Goal: Task Accomplishment & Management: Manage account settings

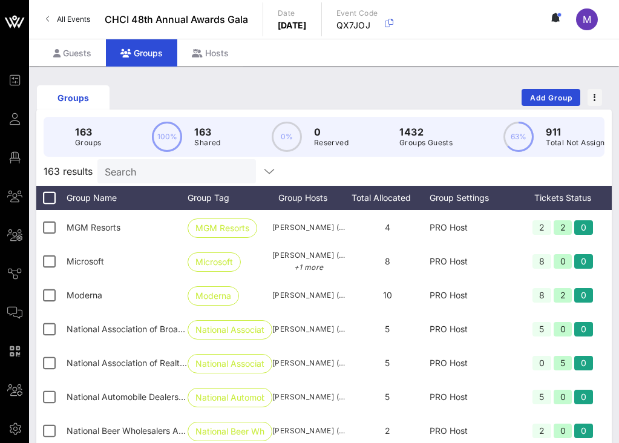
scroll to position [3718, 0]
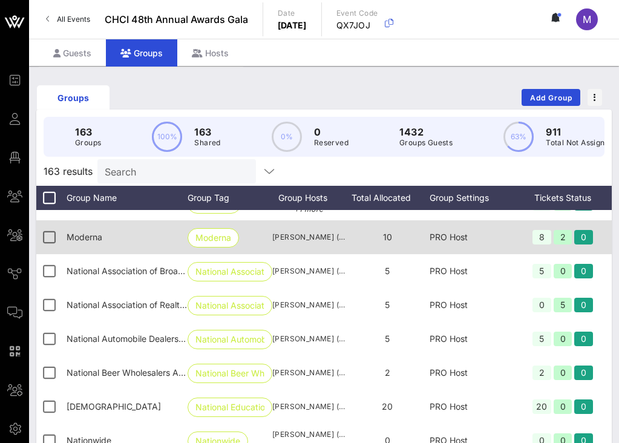
click at [390, 237] on span "10" at bounding box center [387, 237] width 9 height 10
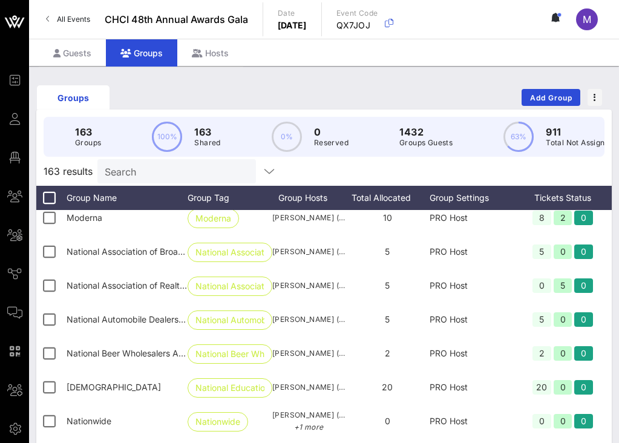
scroll to position [3743, 0]
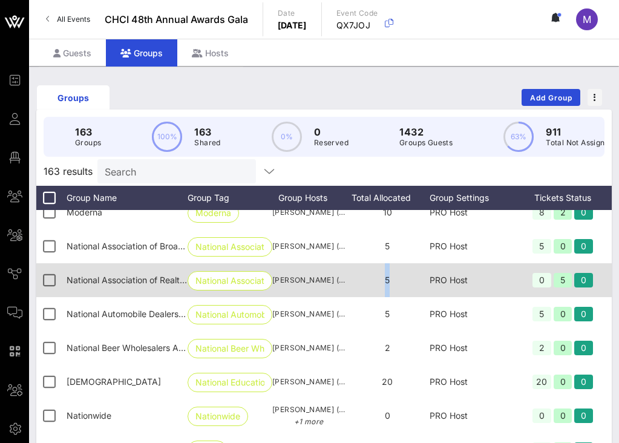
drag, startPoint x: 396, startPoint y: 281, endPoint x: 382, endPoint y: 281, distance: 14.5
click at [382, 281] on div "5" at bounding box center [387, 280] width 85 height 34
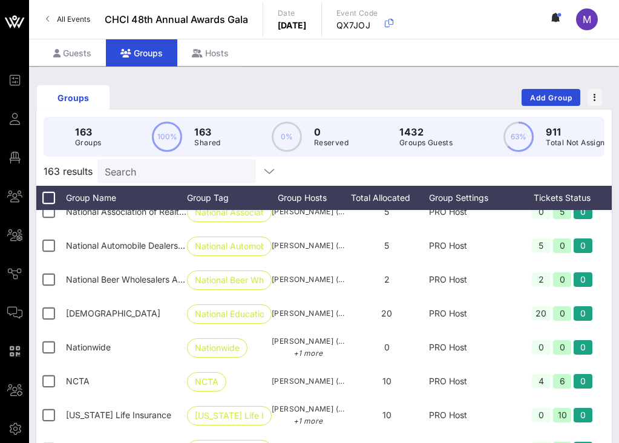
scroll to position [3812, 1]
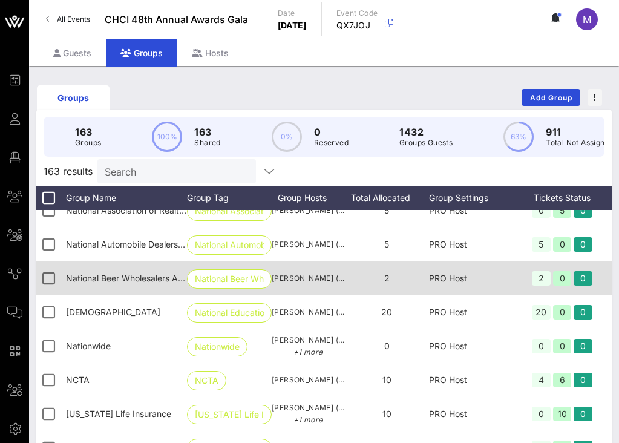
drag, startPoint x: 378, startPoint y: 283, endPoint x: 386, endPoint y: 283, distance: 7.9
click at [386, 283] on div "2" at bounding box center [386, 278] width 85 height 34
drag, startPoint x: 393, startPoint y: 281, endPoint x: 382, endPoint y: 280, distance: 11.0
click at [382, 280] on div "2" at bounding box center [386, 278] width 85 height 34
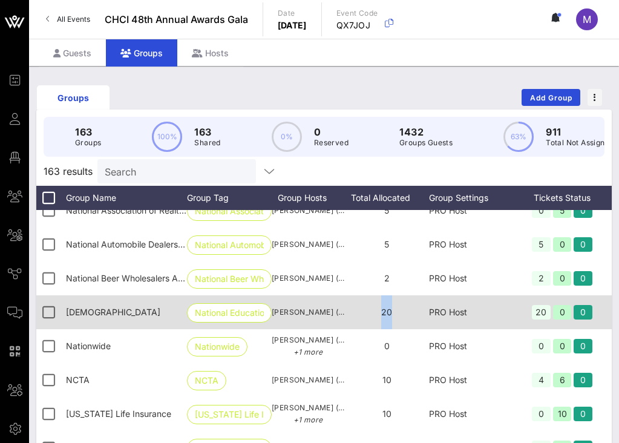
drag, startPoint x: 393, startPoint y: 314, endPoint x: 373, endPoint y: 313, distance: 20.0
click at [373, 313] on div "20" at bounding box center [386, 312] width 85 height 34
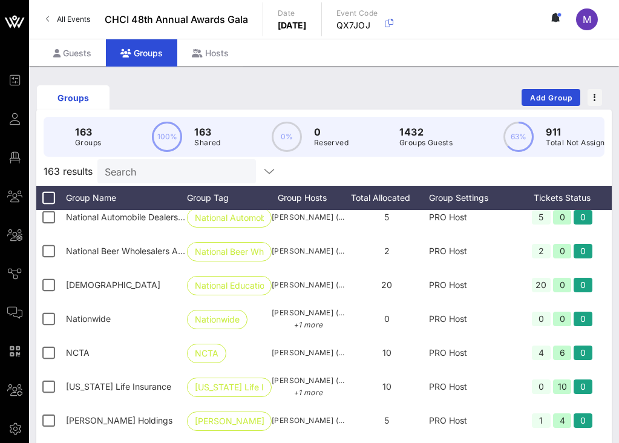
scroll to position [3842, 1]
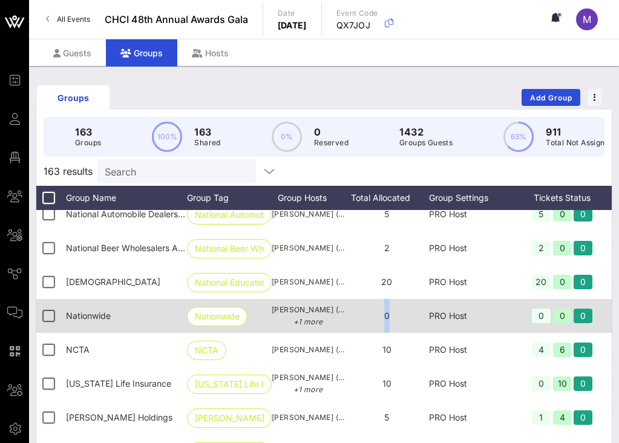
drag, startPoint x: 388, startPoint y: 315, endPoint x: 378, endPoint y: 314, distance: 9.7
click at [378, 315] on div "0" at bounding box center [386, 316] width 85 height 34
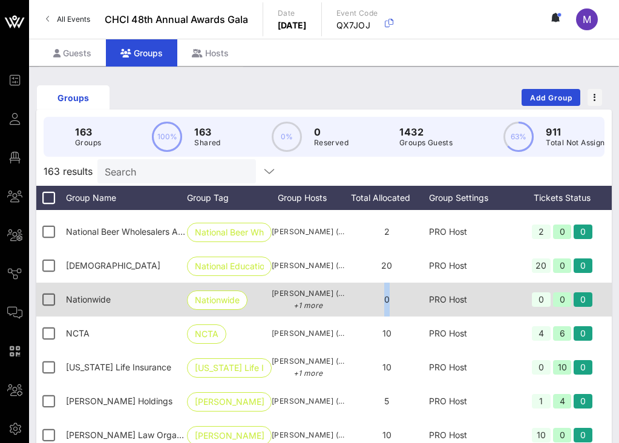
scroll to position [3860, 1]
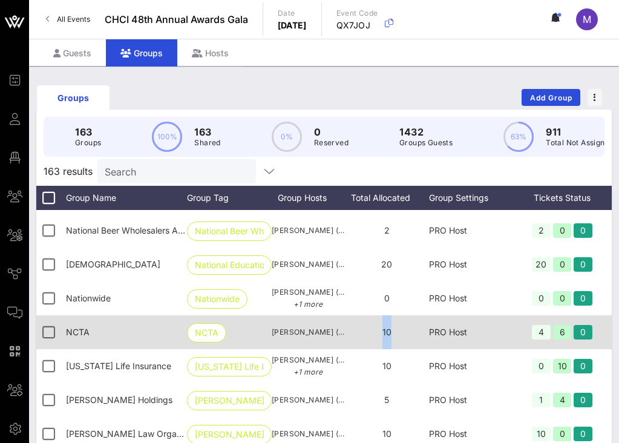
drag, startPoint x: 392, startPoint y: 331, endPoint x: 381, endPoint y: 331, distance: 10.3
click at [381, 331] on div "10" at bounding box center [386, 332] width 85 height 34
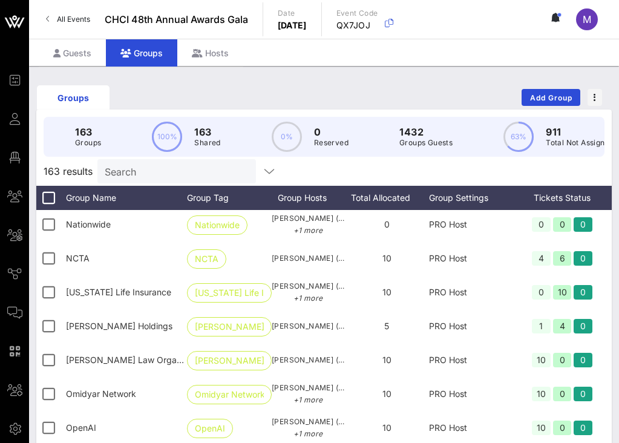
scroll to position [3935, 1]
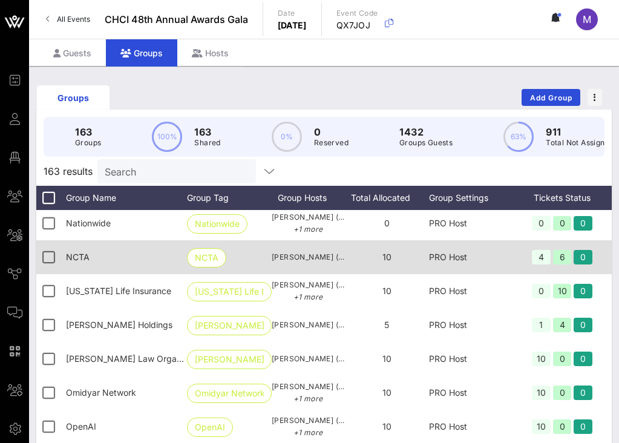
click at [386, 258] on span "10" at bounding box center [386, 257] width 9 height 10
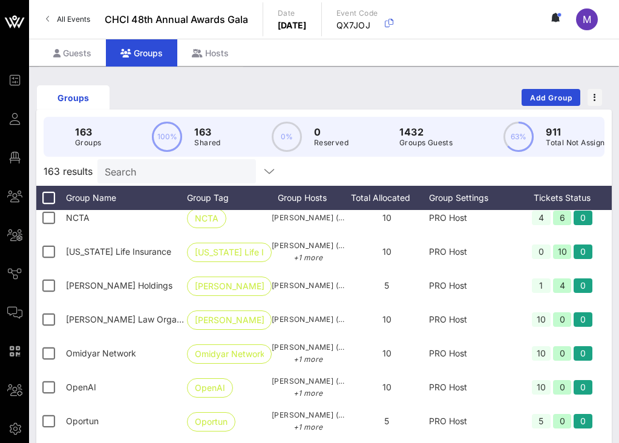
scroll to position [3973, 1]
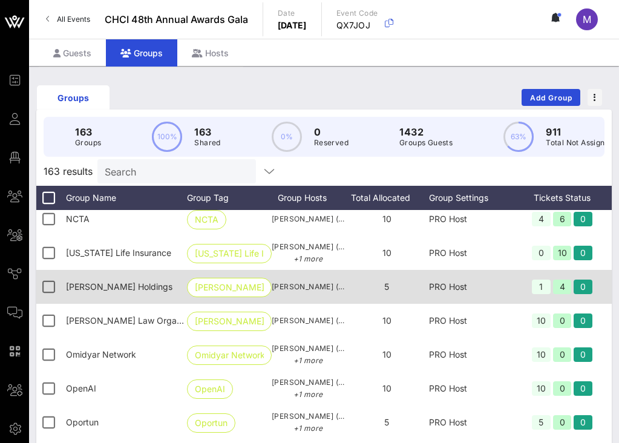
click at [387, 286] on span "5" at bounding box center [386, 286] width 5 height 10
drag, startPoint x: 390, startPoint y: 288, endPoint x: 375, endPoint y: 287, distance: 14.6
click at [375, 287] on div "5" at bounding box center [386, 287] width 85 height 34
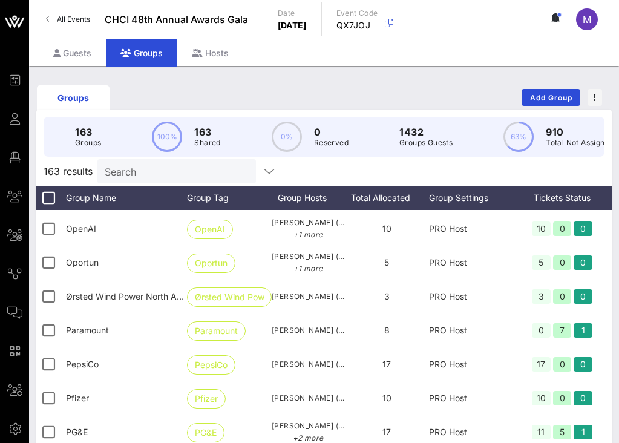
scroll to position [4183, 1]
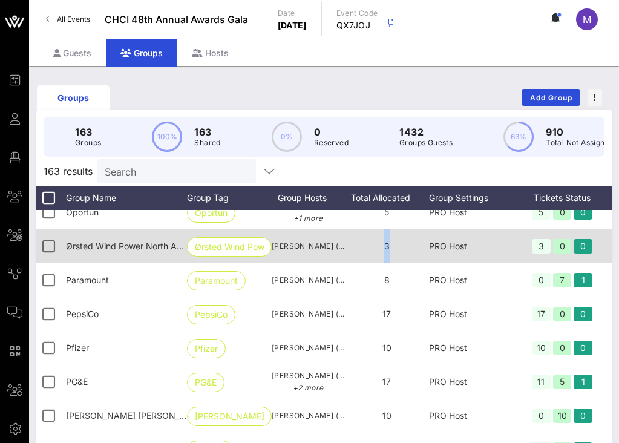
drag, startPoint x: 378, startPoint y: 249, endPoint x: 396, endPoint y: 249, distance: 17.6
click at [396, 249] on div "3" at bounding box center [386, 246] width 85 height 34
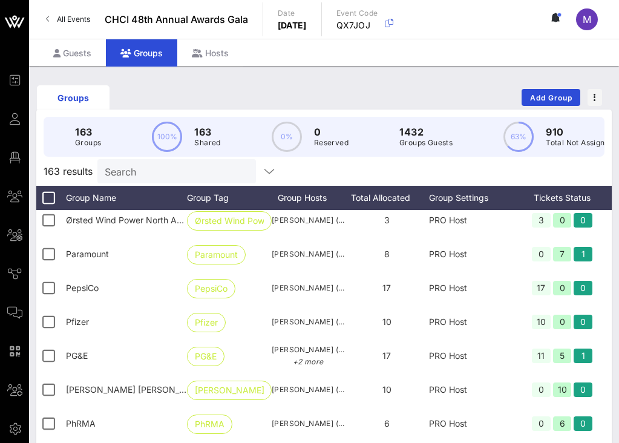
scroll to position [4213, 1]
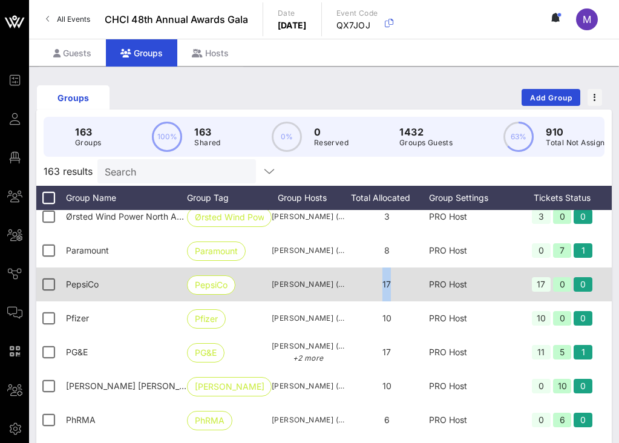
drag, startPoint x: 380, startPoint y: 282, endPoint x: 403, endPoint y: 284, distance: 23.1
click at [403, 284] on div "17" at bounding box center [386, 284] width 85 height 34
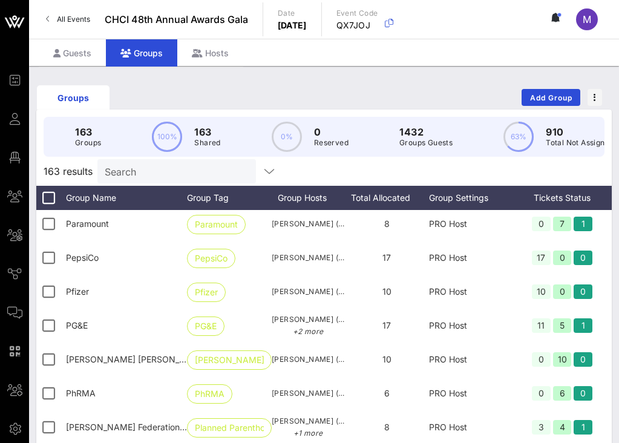
scroll to position [4242, 1]
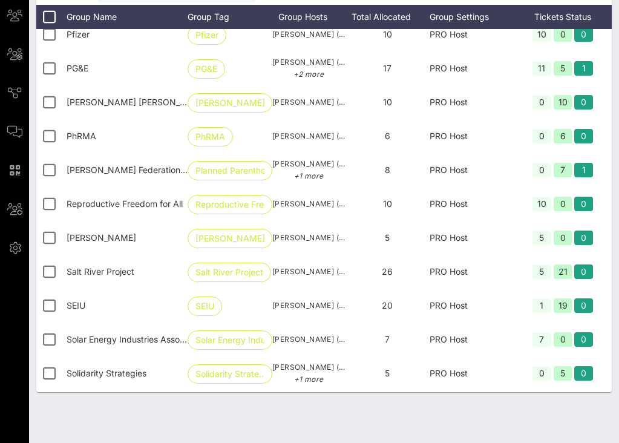
scroll to position [4350, 0]
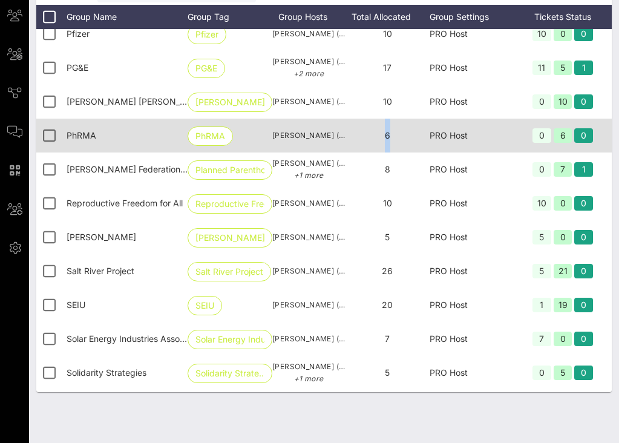
drag, startPoint x: 383, startPoint y: 136, endPoint x: 398, endPoint y: 137, distance: 15.2
click at [398, 137] on div "6" at bounding box center [387, 136] width 85 height 34
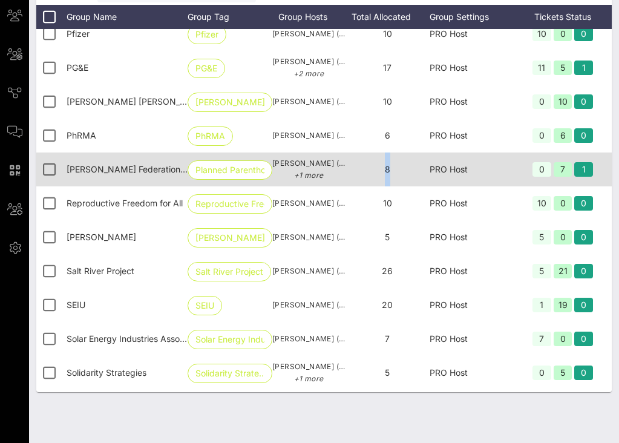
drag, startPoint x: 373, startPoint y: 171, endPoint x: 401, endPoint y: 172, distance: 27.9
click at [401, 172] on div "8" at bounding box center [387, 170] width 85 height 34
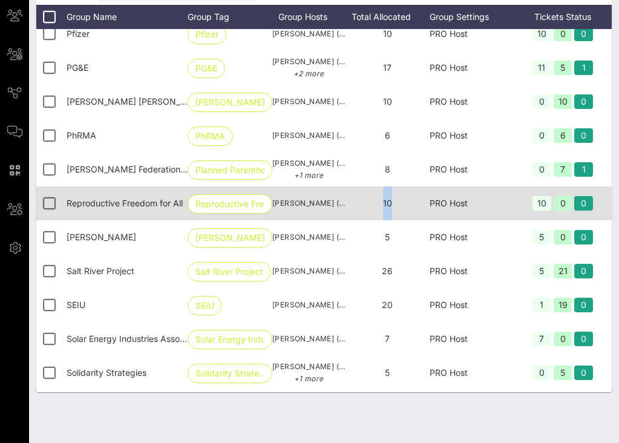
drag, startPoint x: 379, startPoint y: 208, endPoint x: 396, endPoint y: 208, distance: 16.9
click at [396, 208] on div "10" at bounding box center [387, 203] width 85 height 34
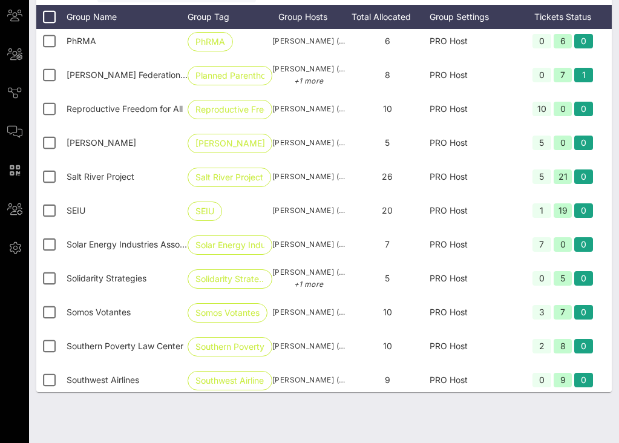
scroll to position [4446, 0]
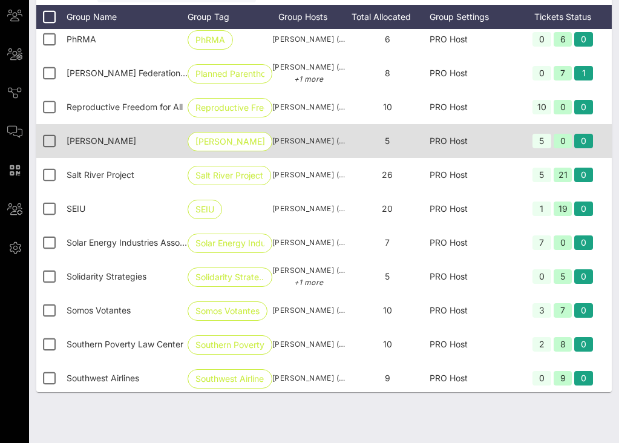
click at [386, 143] on span "5" at bounding box center [387, 141] width 5 height 10
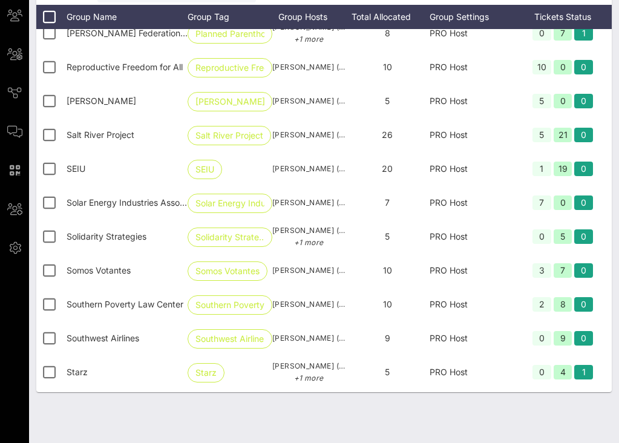
scroll to position [4503, 0]
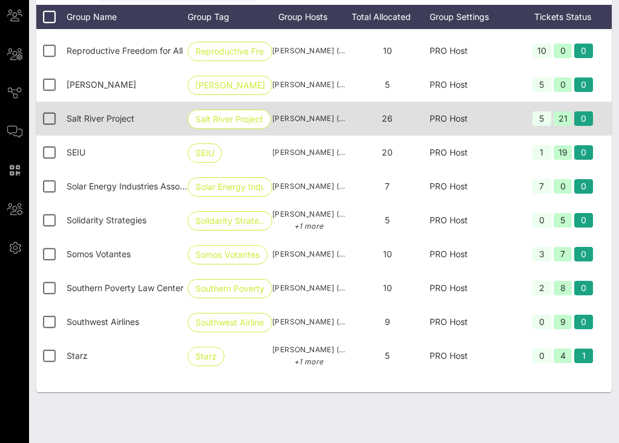
click at [386, 120] on span "26" at bounding box center [387, 118] width 11 height 10
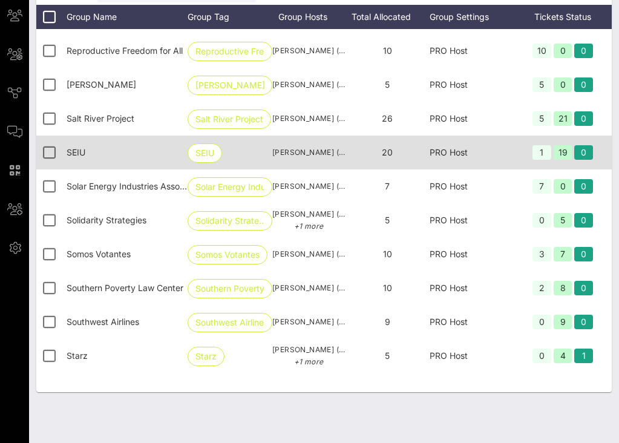
click at [386, 149] on span "20" at bounding box center [387, 152] width 11 height 10
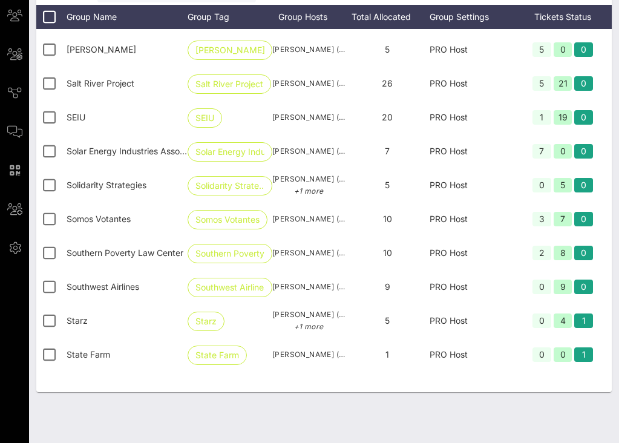
scroll to position [4540, 0]
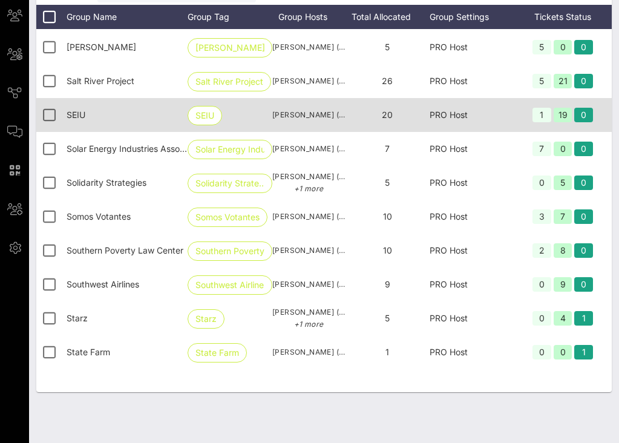
click at [386, 117] on span "20" at bounding box center [387, 115] width 11 height 10
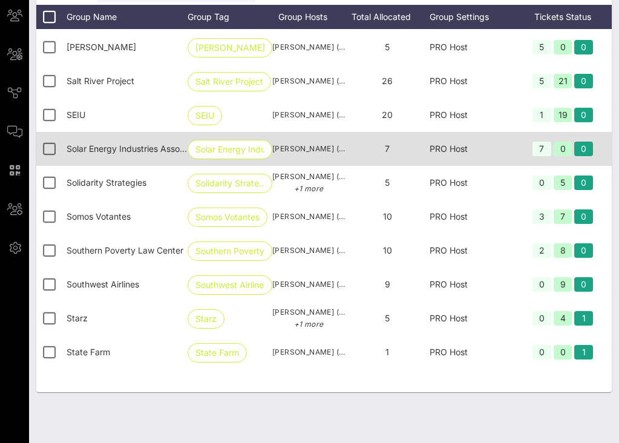
click at [386, 148] on span "7" at bounding box center [387, 148] width 5 height 10
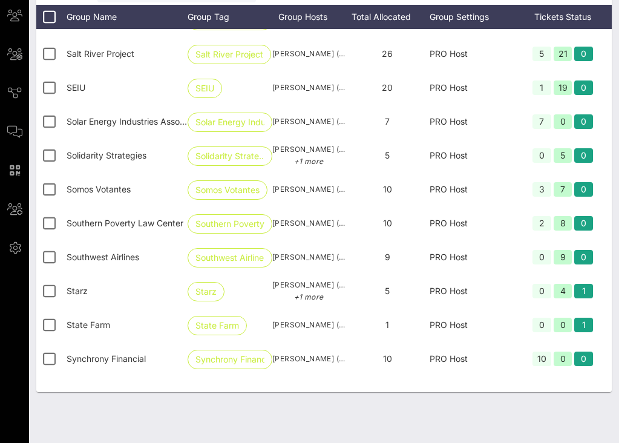
scroll to position [4569, 0]
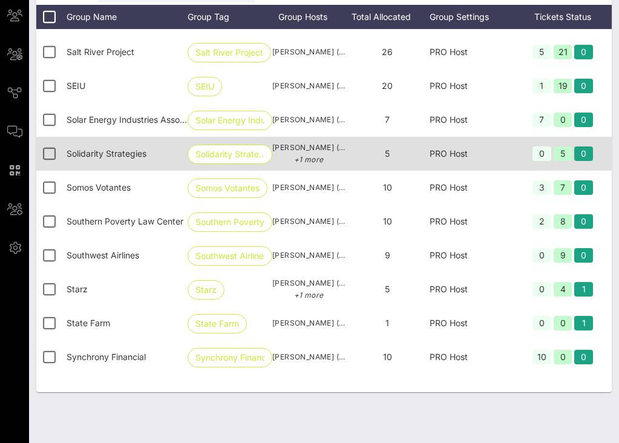
click at [386, 153] on span "5" at bounding box center [387, 153] width 5 height 10
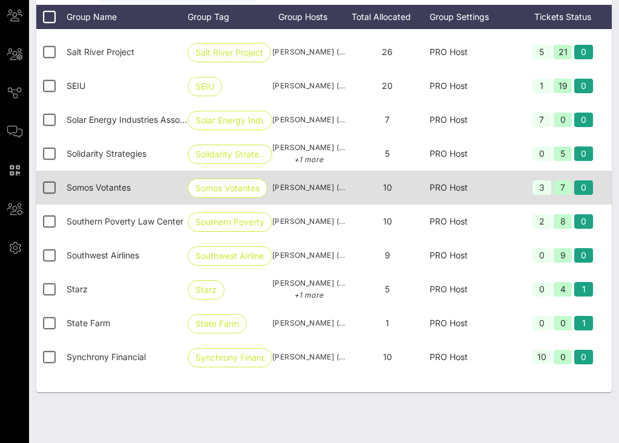
click at [387, 185] on span "10" at bounding box center [387, 187] width 9 height 10
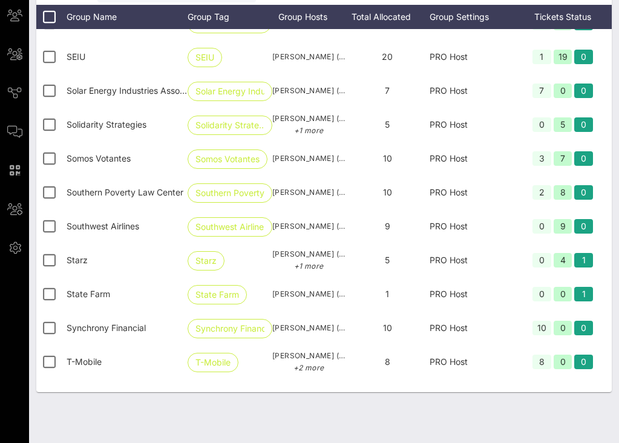
scroll to position [4608, 0]
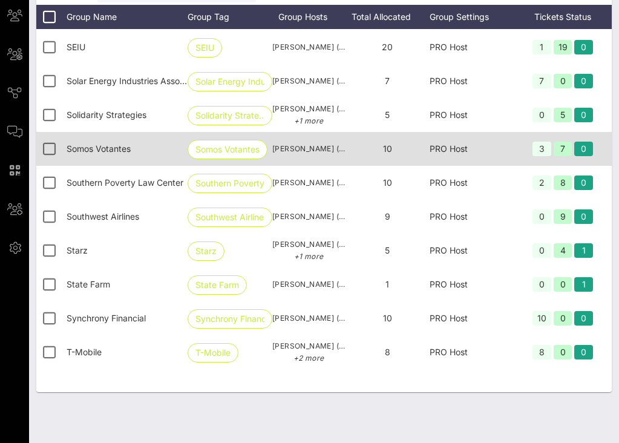
click at [386, 151] on span "10" at bounding box center [387, 148] width 9 height 10
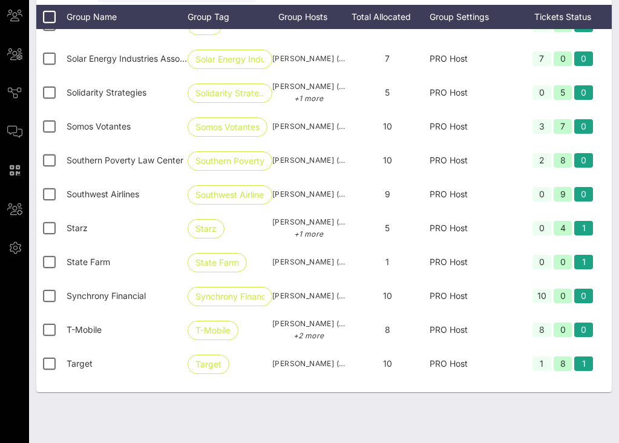
scroll to position [4633, 0]
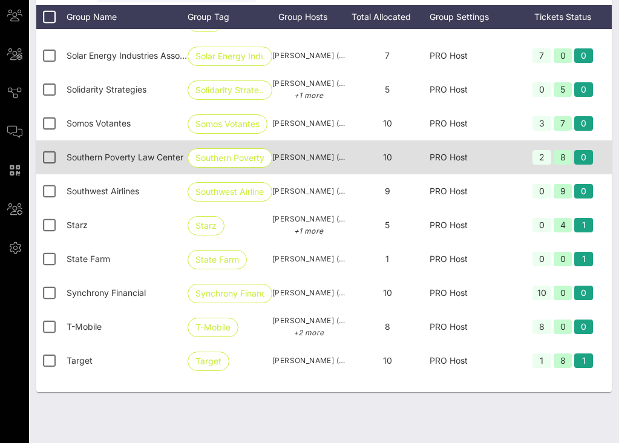
click at [389, 157] on span "10" at bounding box center [387, 157] width 9 height 10
drag, startPoint x: 374, startPoint y: 155, endPoint x: 395, endPoint y: 157, distance: 21.3
click at [395, 157] on div "10" at bounding box center [387, 157] width 85 height 34
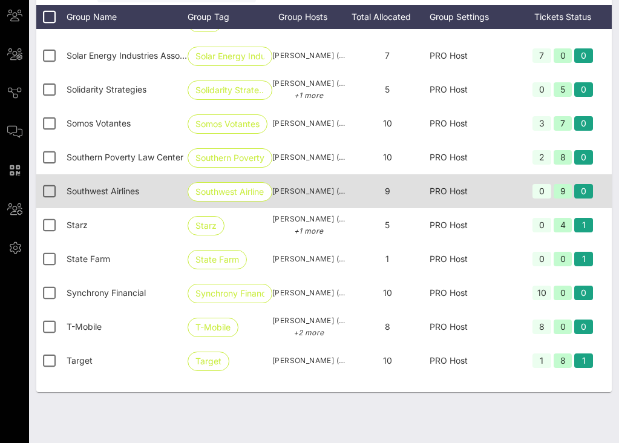
click at [387, 193] on span "9" at bounding box center [387, 191] width 5 height 10
drag, startPoint x: 392, startPoint y: 192, endPoint x: 369, endPoint y: 192, distance: 23.0
click at [369, 192] on div "9" at bounding box center [387, 191] width 85 height 34
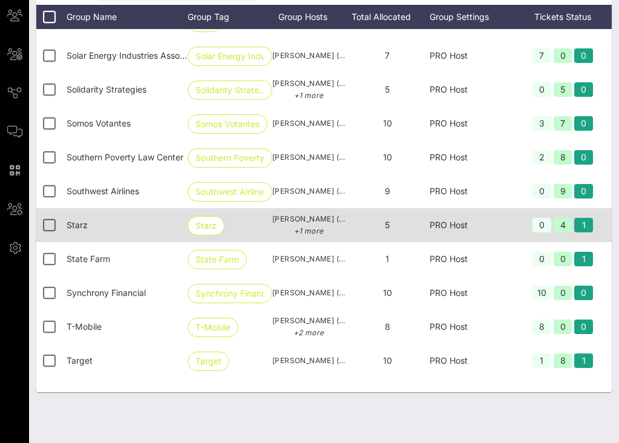
click at [386, 222] on span "5" at bounding box center [387, 225] width 5 height 10
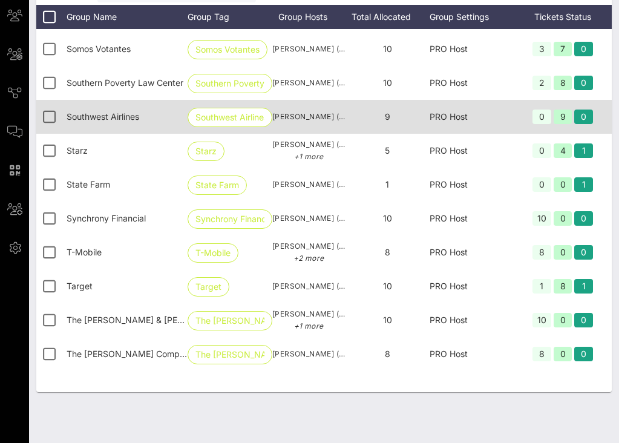
scroll to position [4708, 0]
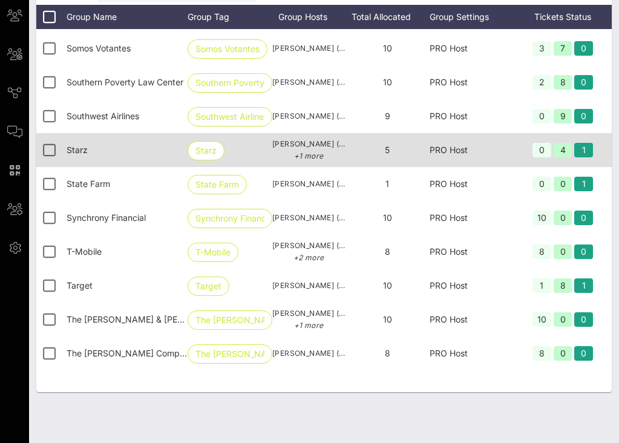
click at [385, 151] on div "5" at bounding box center [387, 150] width 85 height 34
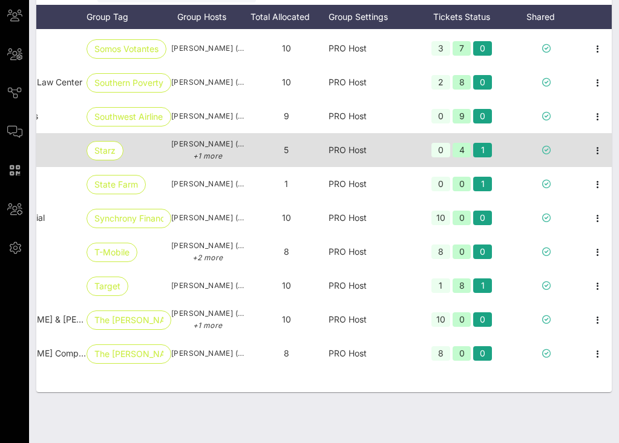
scroll to position [0, 0]
click at [596, 153] on icon "button" at bounding box center [596, 150] width 15 height 15
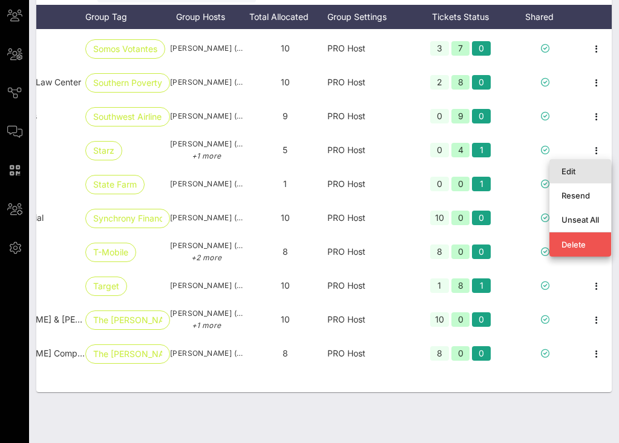
click at [585, 171] on div "Edit" at bounding box center [581, 171] width 38 height 10
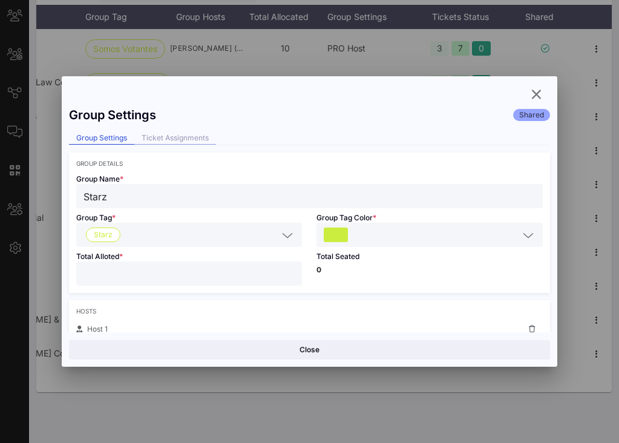
click at [204, 136] on div "Ticket Assignments" at bounding box center [175, 138] width 82 height 13
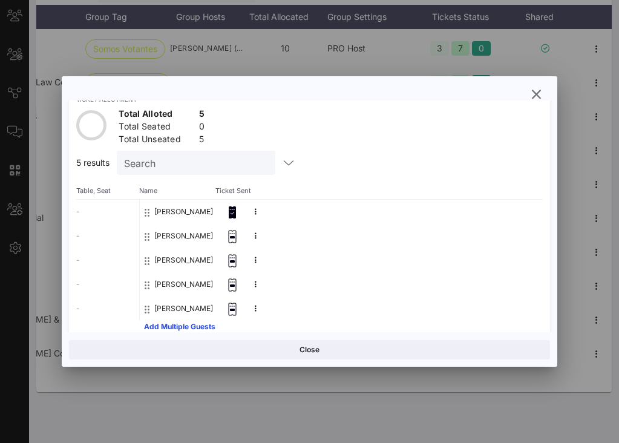
scroll to position [67, 0]
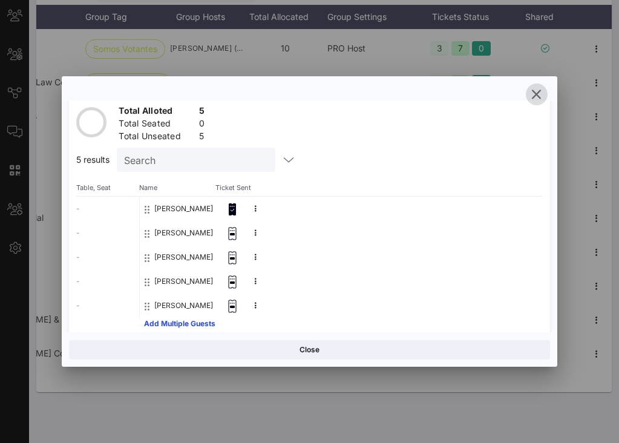
click at [534, 98] on icon "button" at bounding box center [537, 94] width 15 height 15
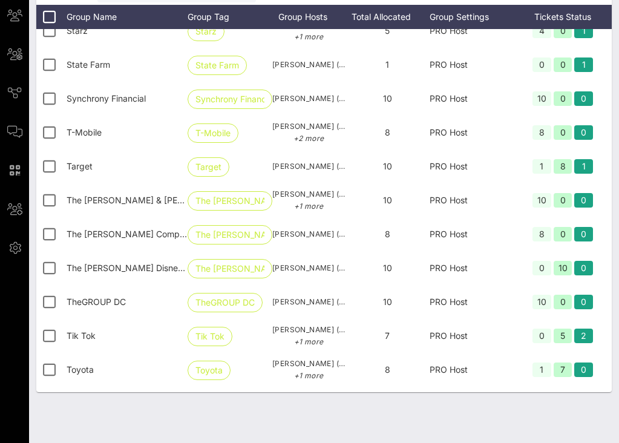
scroll to position [4828, 0]
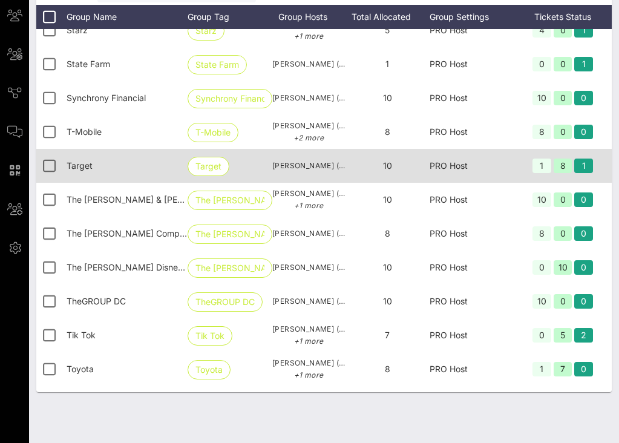
click at [387, 166] on span "10" at bounding box center [387, 165] width 9 height 10
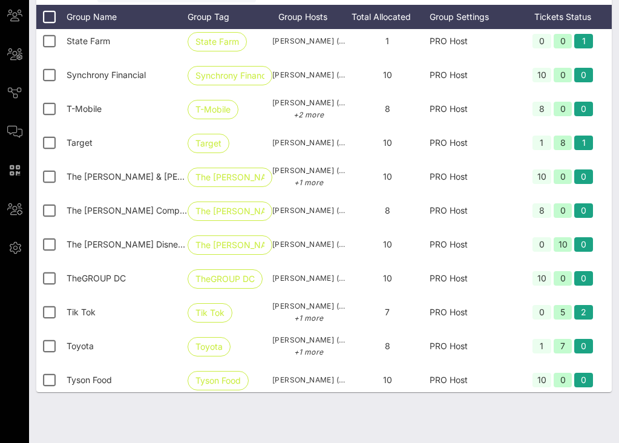
scroll to position [4855, 0]
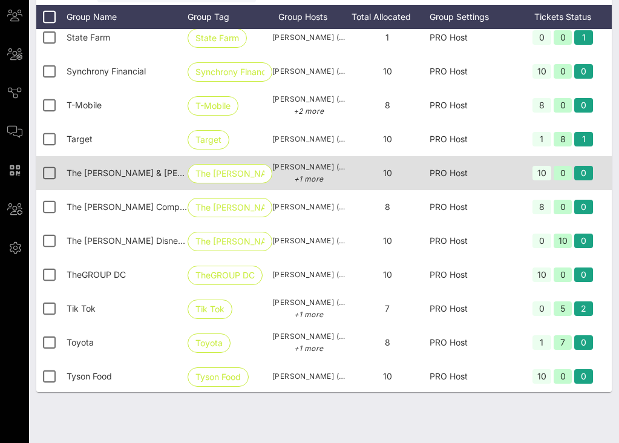
click at [389, 169] on span "10" at bounding box center [387, 173] width 9 height 10
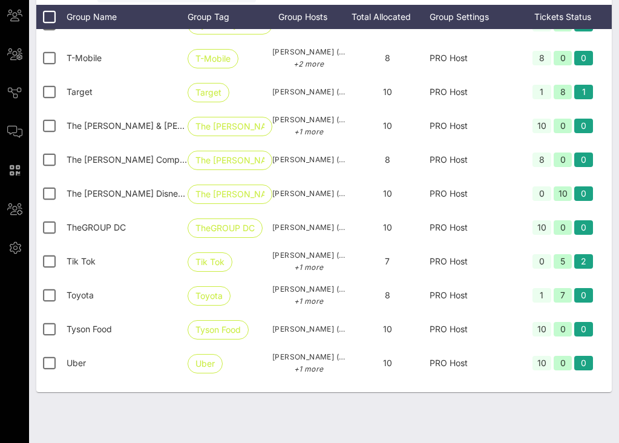
scroll to position [4906, 0]
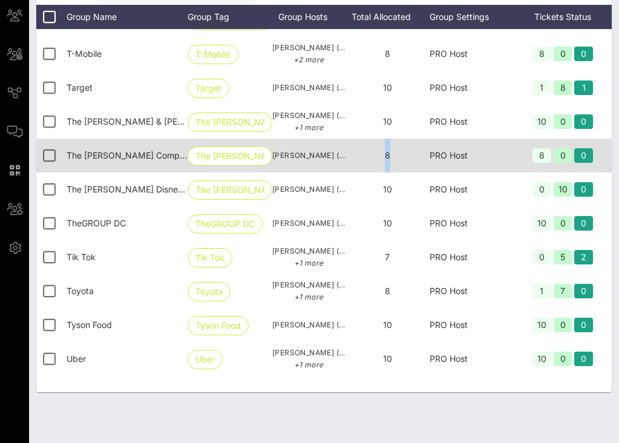
drag, startPoint x: 390, startPoint y: 151, endPoint x: 382, endPoint y: 151, distance: 7.9
click at [382, 151] on div "8" at bounding box center [387, 156] width 85 height 34
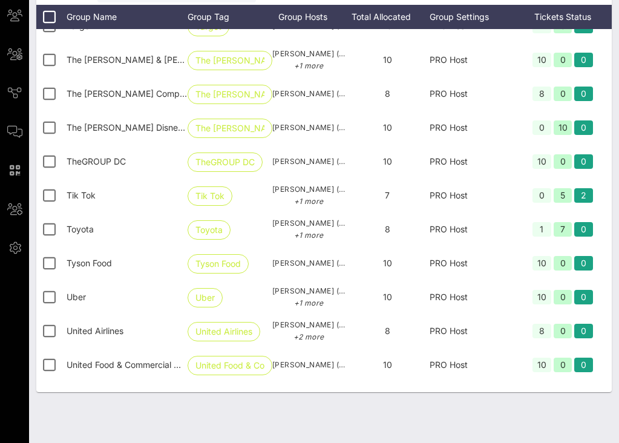
scroll to position [4972, 0]
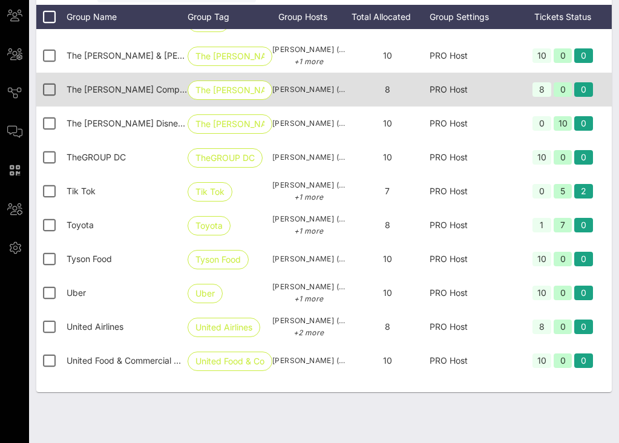
click at [387, 88] on span "8" at bounding box center [387, 89] width 5 height 10
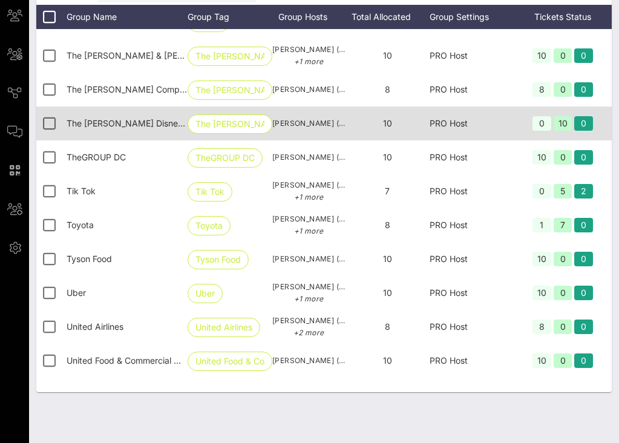
click at [386, 124] on span "10" at bounding box center [387, 123] width 9 height 10
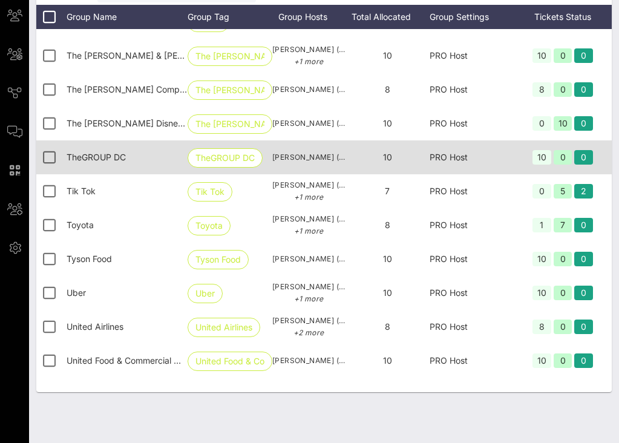
click at [390, 161] on span "10" at bounding box center [387, 157] width 9 height 10
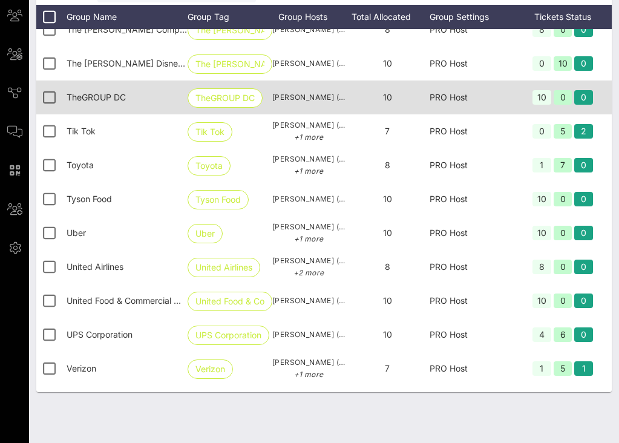
scroll to position [5038, 0]
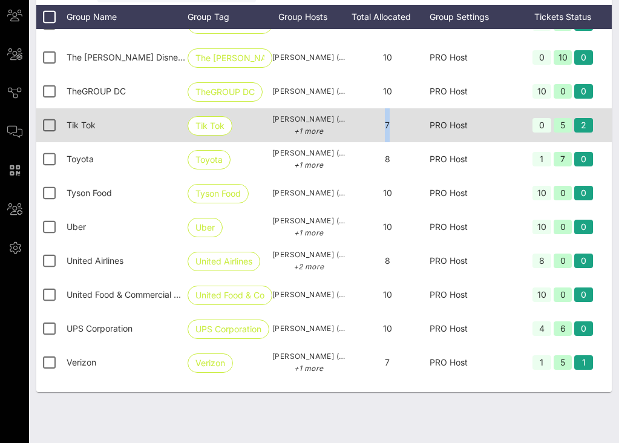
drag, startPoint x: 390, startPoint y: 128, endPoint x: 377, endPoint y: 118, distance: 16.0
click at [377, 118] on div "7" at bounding box center [387, 125] width 85 height 34
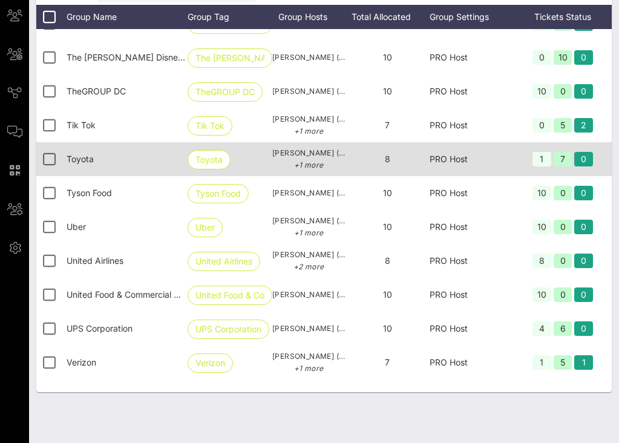
click at [385, 163] on span "8" at bounding box center [387, 159] width 5 height 10
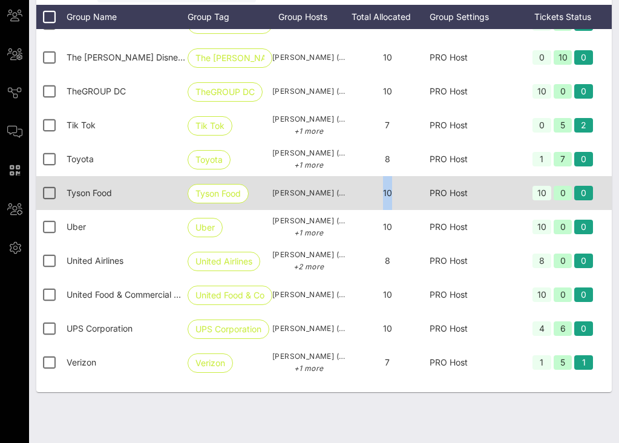
drag, startPoint x: 393, startPoint y: 189, endPoint x: 382, endPoint y: 189, distance: 10.3
click at [382, 189] on div "10" at bounding box center [387, 193] width 85 height 34
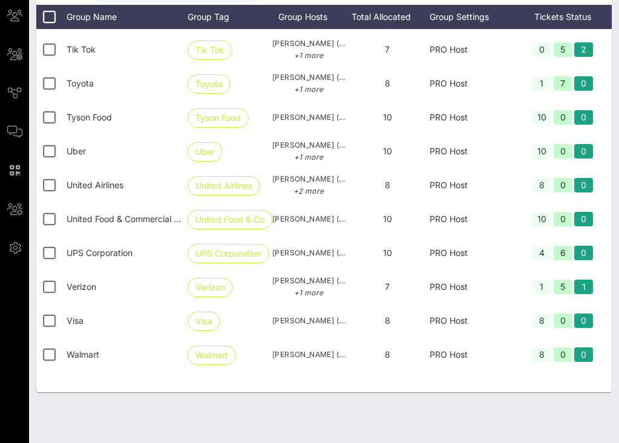
scroll to position [5115, 0]
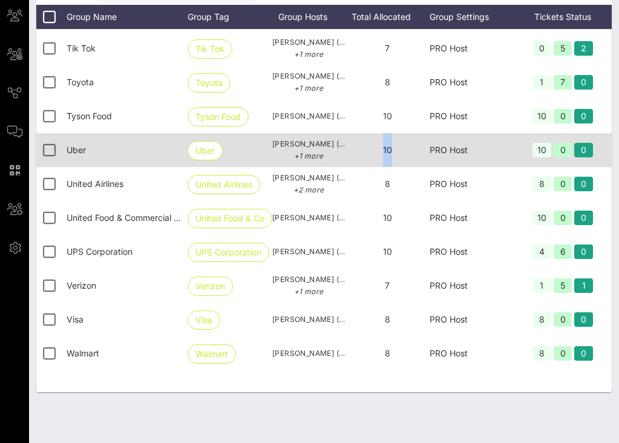
drag, startPoint x: 395, startPoint y: 151, endPoint x: 379, endPoint y: 149, distance: 15.8
click at [379, 149] on div "10" at bounding box center [387, 150] width 85 height 34
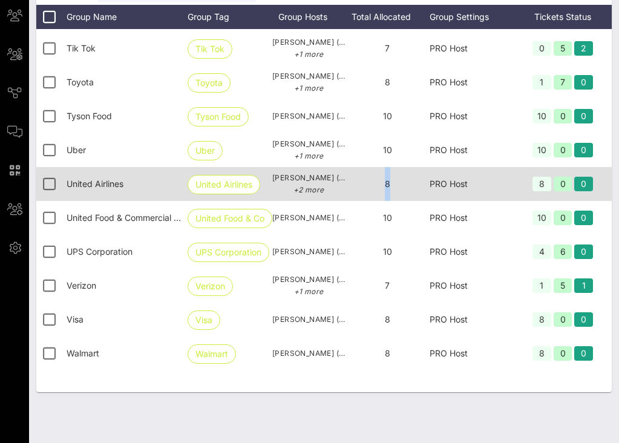
drag, startPoint x: 396, startPoint y: 183, endPoint x: 375, endPoint y: 179, distance: 22.3
click at [375, 179] on div "8" at bounding box center [387, 184] width 85 height 34
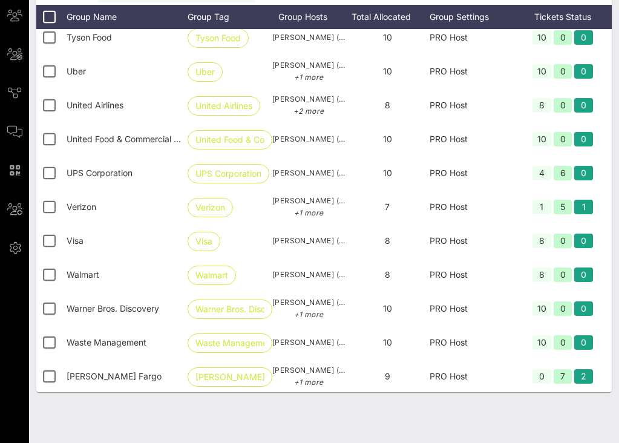
scroll to position [5195, 0]
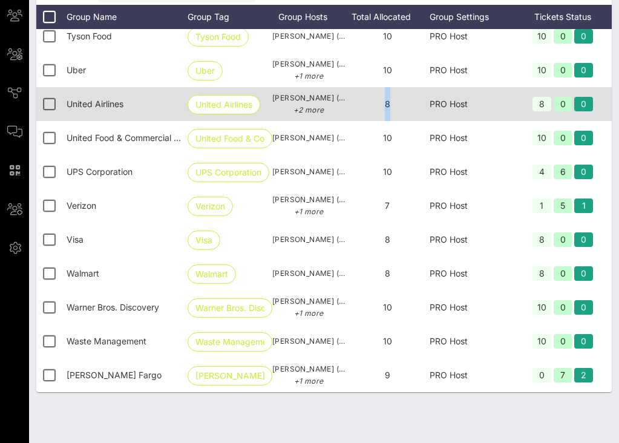
drag, startPoint x: 391, startPoint y: 102, endPoint x: 381, endPoint y: 102, distance: 10.3
click at [381, 102] on div "8" at bounding box center [387, 104] width 85 height 34
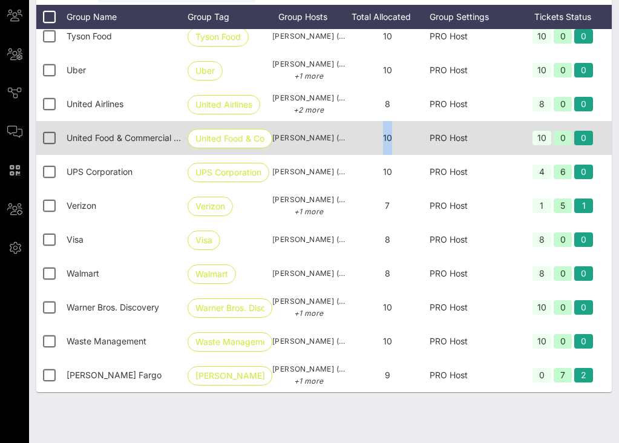
drag, startPoint x: 392, startPoint y: 140, endPoint x: 372, endPoint y: 134, distance: 20.3
click at [372, 134] on div "10" at bounding box center [387, 138] width 85 height 34
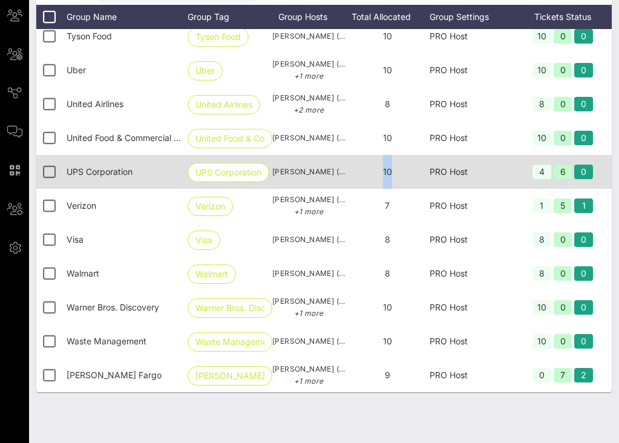
drag, startPoint x: 399, startPoint y: 174, endPoint x: 378, endPoint y: 172, distance: 21.3
click at [378, 172] on div "10" at bounding box center [387, 172] width 85 height 34
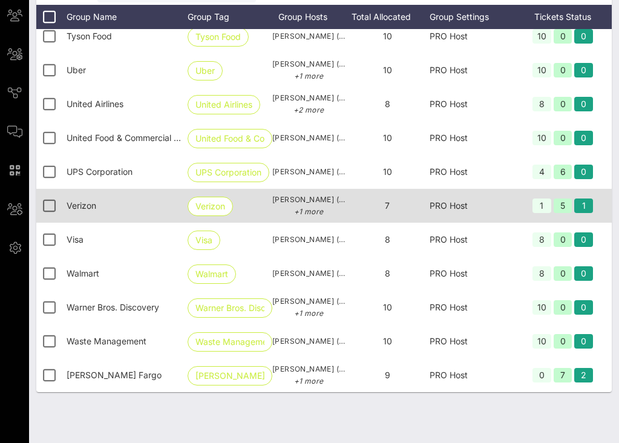
drag, startPoint x: 394, startPoint y: 211, endPoint x: 384, endPoint y: 206, distance: 11.1
click at [384, 206] on div "7" at bounding box center [387, 206] width 85 height 34
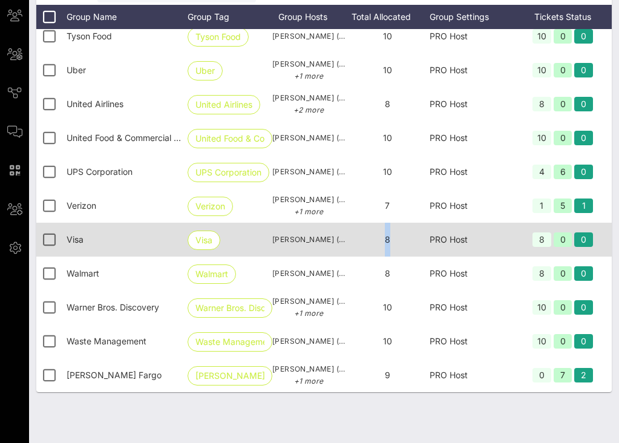
drag, startPoint x: 390, startPoint y: 246, endPoint x: 381, endPoint y: 234, distance: 15.3
click at [381, 234] on div "8" at bounding box center [387, 240] width 85 height 34
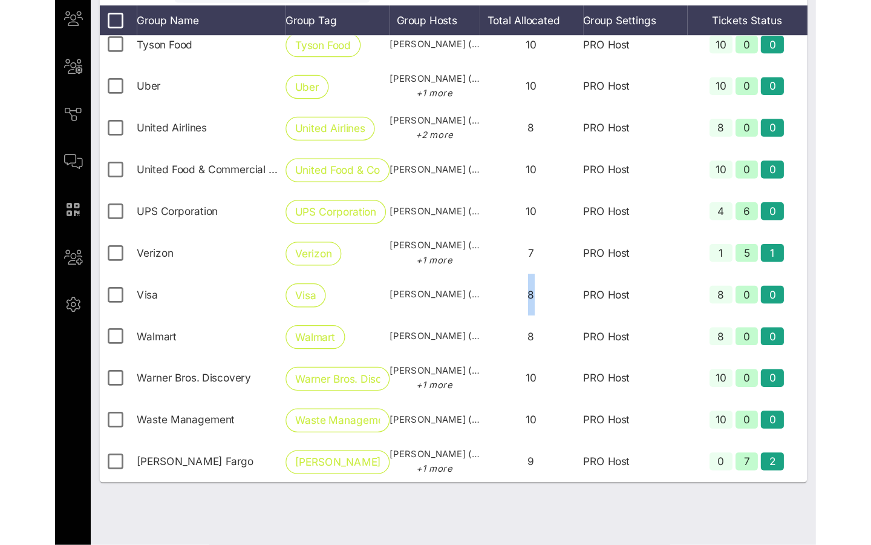
scroll to position [90, 0]
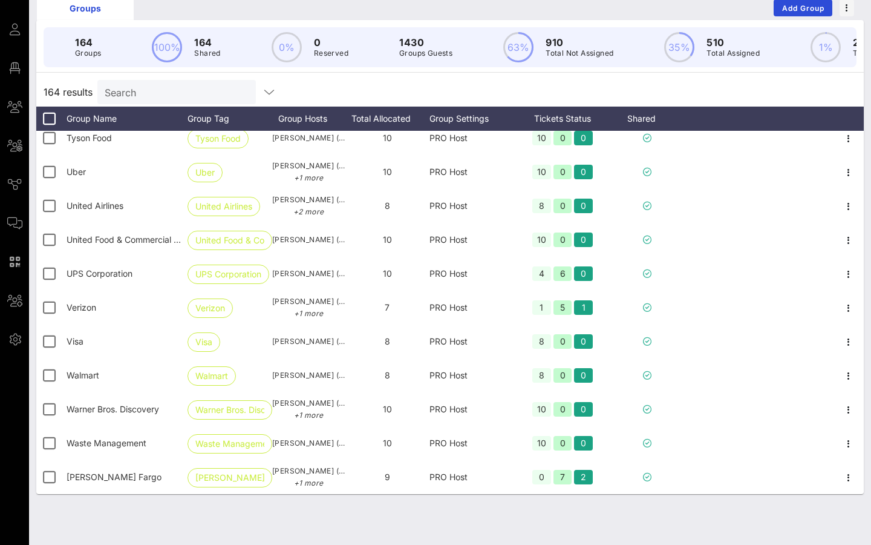
click at [499, 91] on div "164 results Search" at bounding box center [450, 91] width 828 height 29
